Goal: Information Seeking & Learning: Learn about a topic

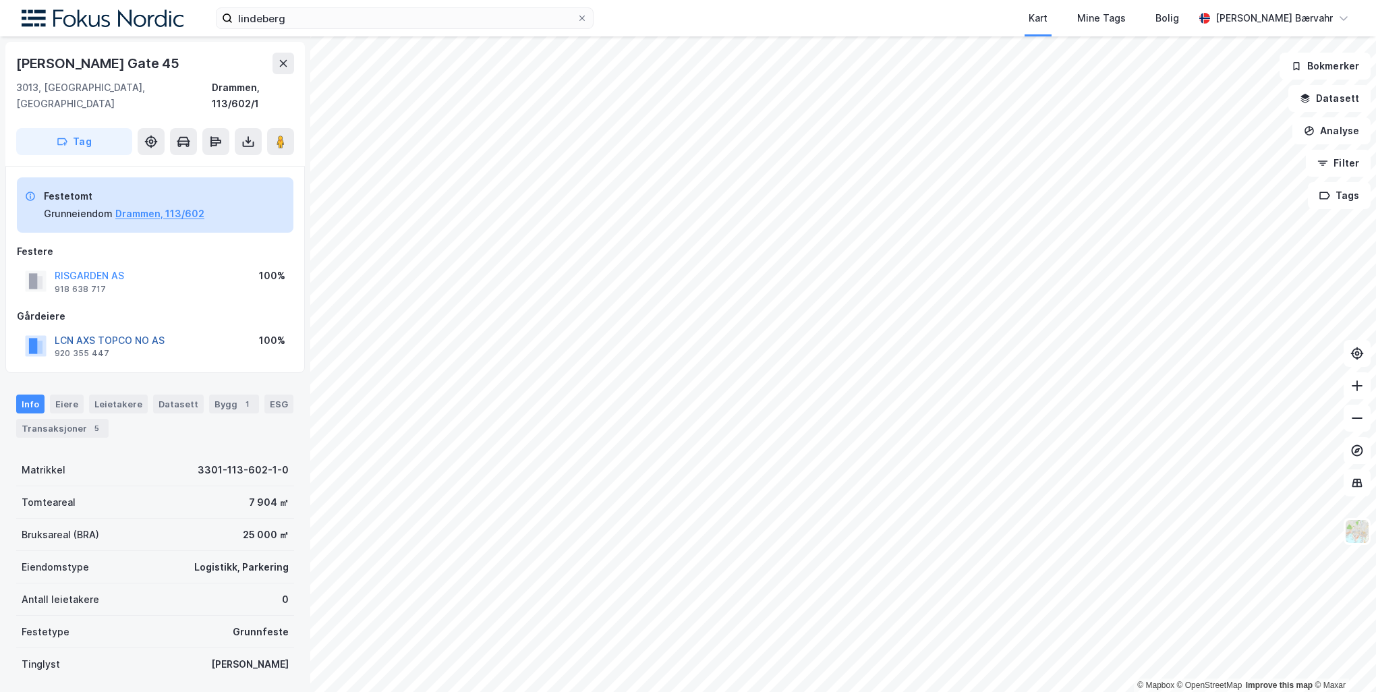
click at [0, 0] on button "LCN AXS TOPCO NO AS" at bounding box center [0, 0] width 0 height 0
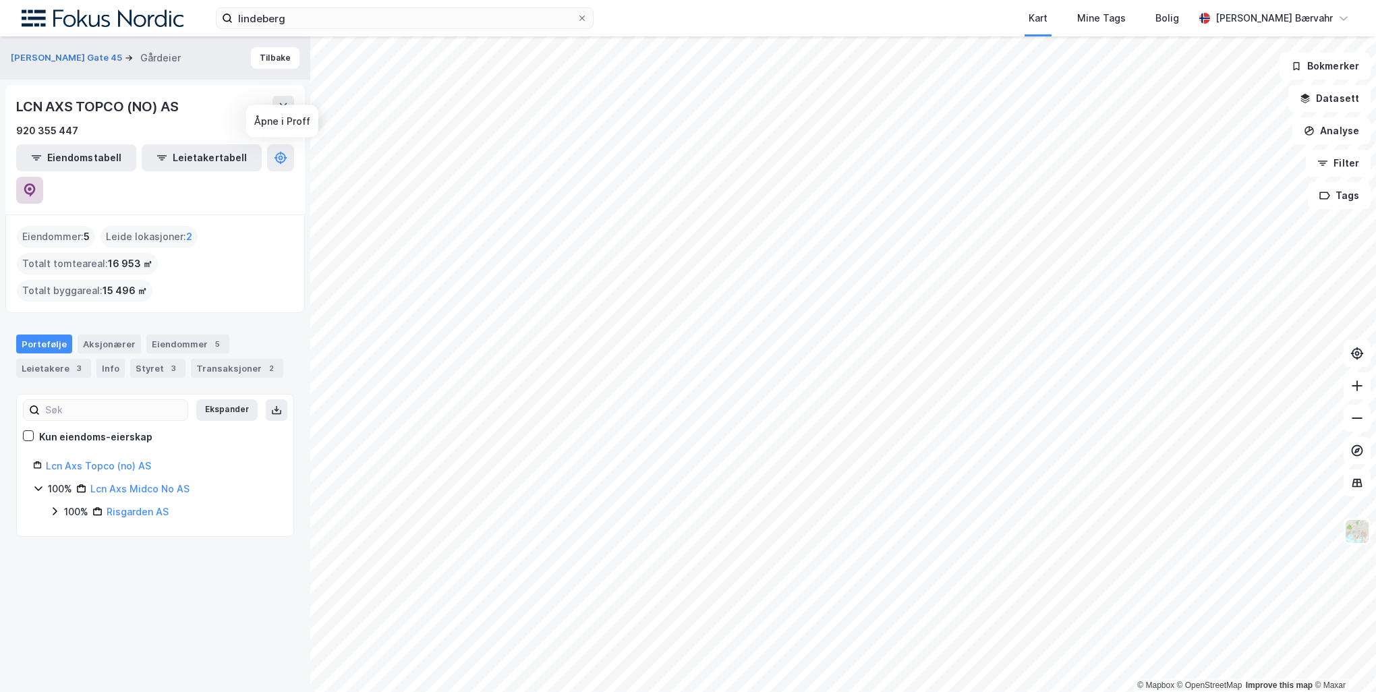
click at [32, 187] on icon at bounding box center [30, 189] width 4 height 4
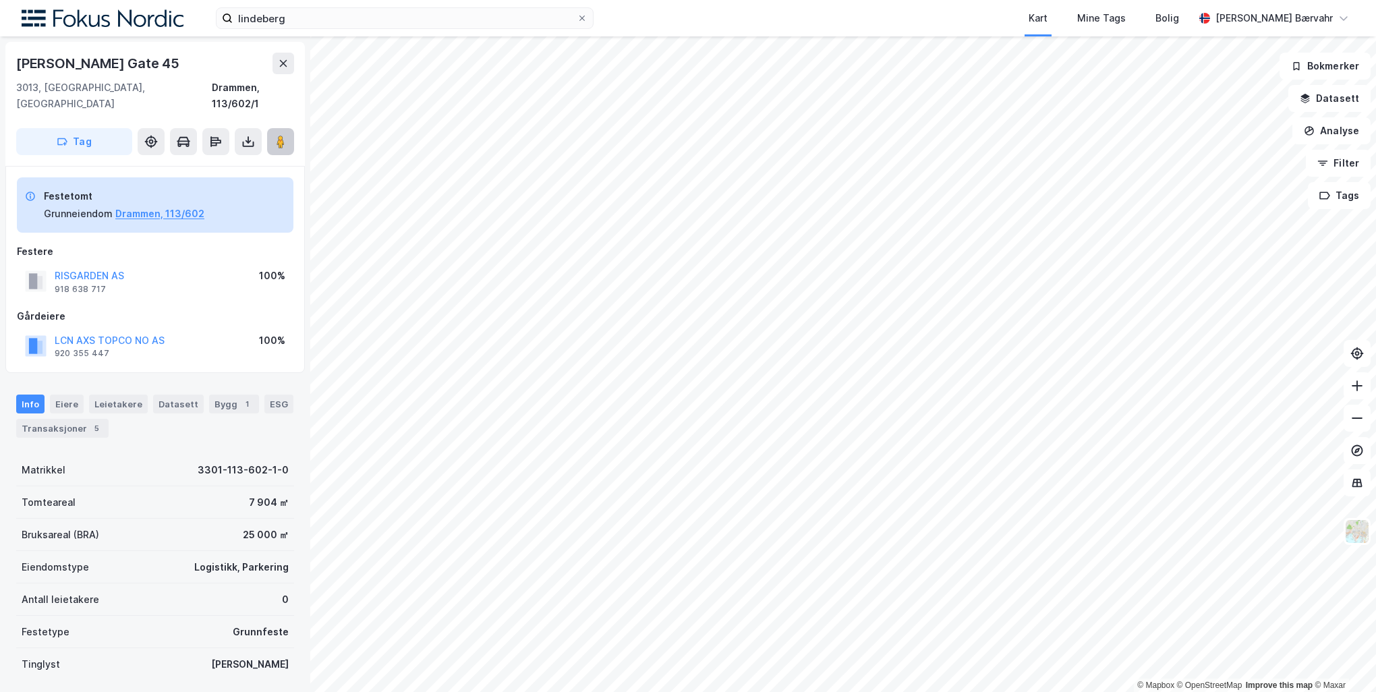
click at [273, 128] on button at bounding box center [280, 141] width 27 height 27
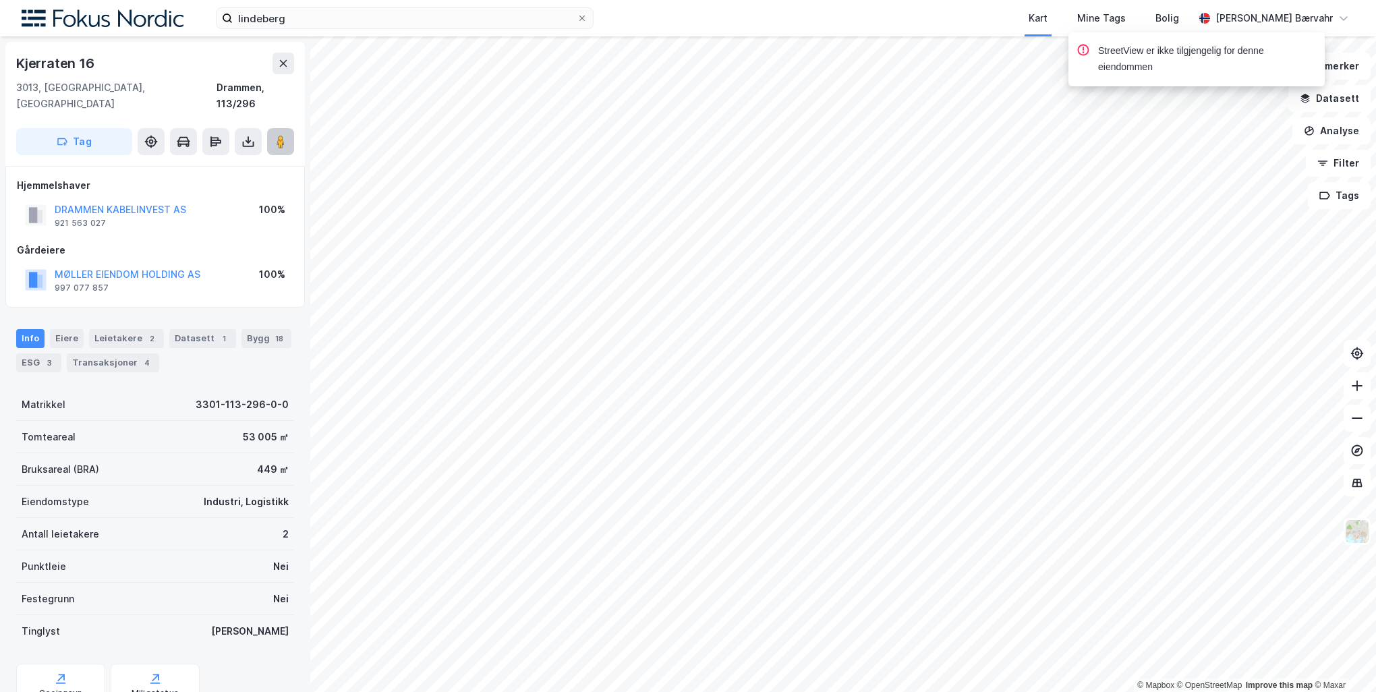
click at [283, 135] on image at bounding box center [281, 141] width 8 height 13
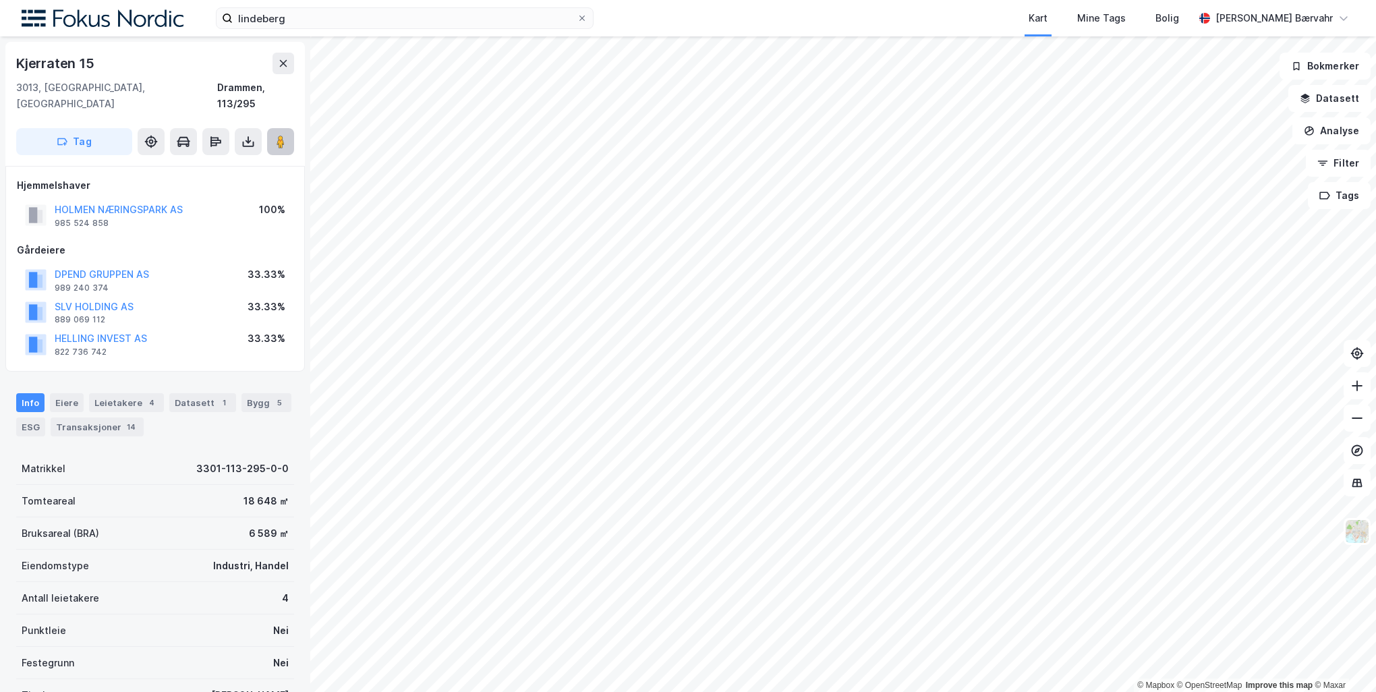
click at [278, 135] on image at bounding box center [281, 141] width 8 height 13
